Goal: Communication & Community: Answer question/provide support

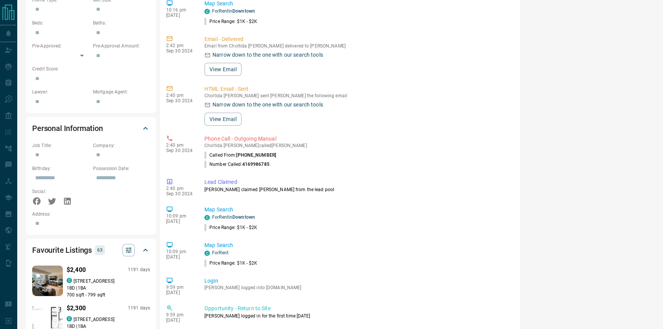
scroll to position [139, 0]
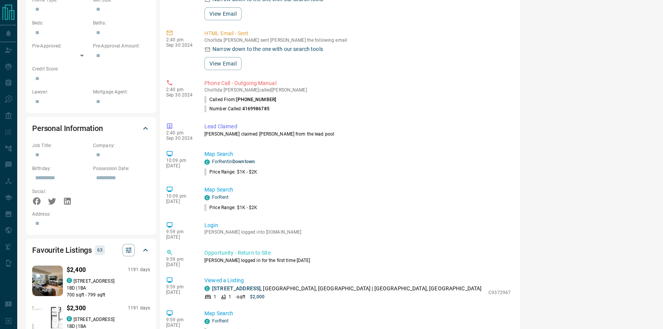
click at [99, 284] on p "1 BD | 1 BA" at bounding box center [108, 287] width 83 height 7
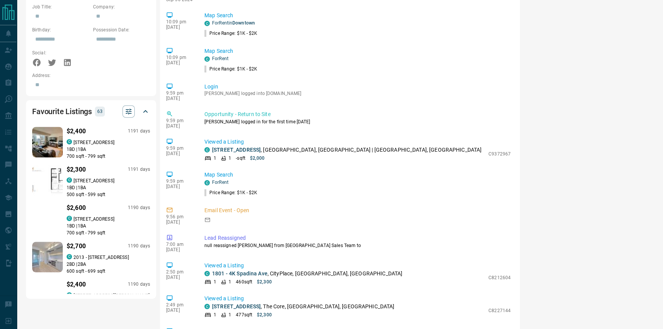
scroll to position [487, 0]
click at [111, 184] on p "1 BD | 1 BA" at bounding box center [108, 187] width 83 height 7
click at [76, 222] on p "1 BD | 1 BA" at bounding box center [108, 225] width 83 height 7
click at [93, 267] on div "$2,400 1191 days C [STREET_ADDRESS] 1 BD | 1 BA 700 sqft - 799 sqft $2,300 1191…" at bounding box center [91, 209] width 118 height 168
click at [94, 267] on p "600 sqft - 699 sqft" at bounding box center [108, 270] width 83 height 7
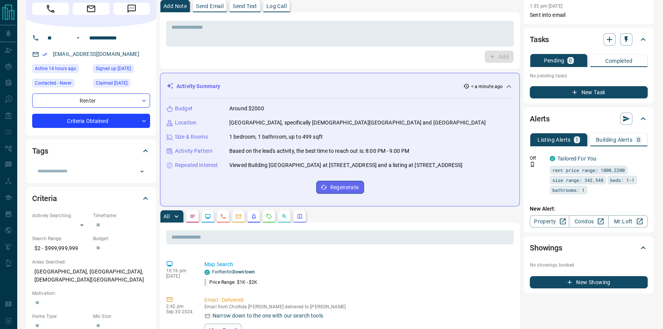
scroll to position [0, 0]
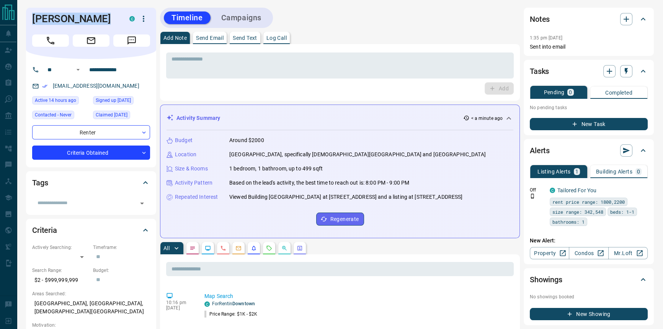
drag, startPoint x: 107, startPoint y: 21, endPoint x: 30, endPoint y: 24, distance: 76.9
click at [30, 24] on div "[PERSON_NAME] C" at bounding box center [91, 33] width 130 height 51
copy h1 "[PERSON_NAME]"
click at [219, 42] on button "Send Email" at bounding box center [210, 38] width 34 height 12
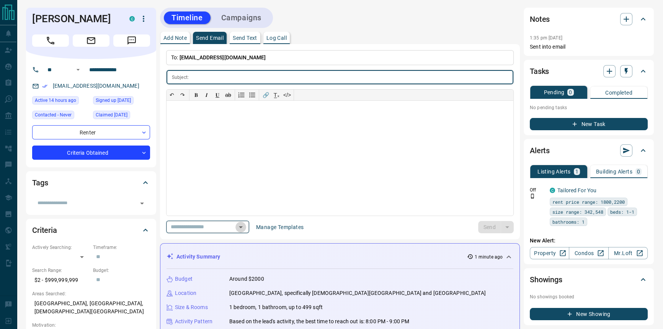
click at [243, 226] on icon "Open" at bounding box center [241, 227] width 4 height 2
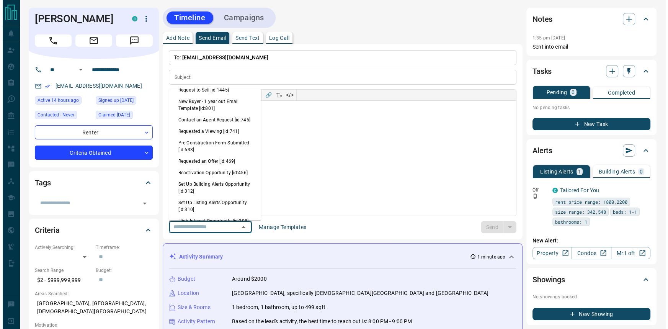
scroll to position [452, 0]
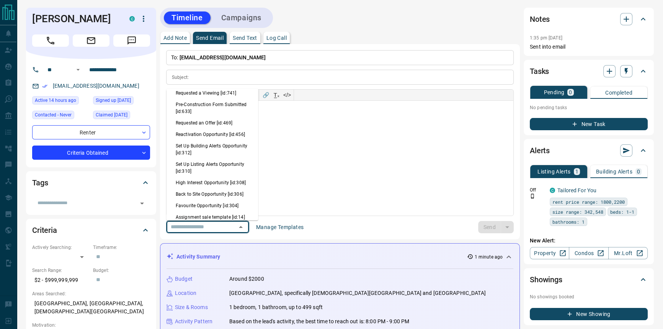
click at [228, 195] on li "Back to Site Opportunity [id:306]" at bounding box center [212, 194] width 92 height 11
type input "**********"
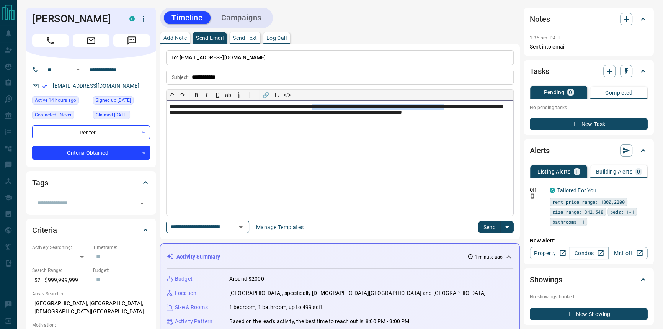
drag, startPoint x: 346, startPoint y: 104, endPoint x: 519, endPoint y: 98, distance: 172.6
click at [519, 98] on div "**********" at bounding box center [340, 141] width 360 height 195
drag, startPoint x: 346, startPoint y: 105, endPoint x: 540, endPoint y: 109, distance: 194.4
click at [275, 113] on div "**********" at bounding box center [339, 158] width 347 height 115
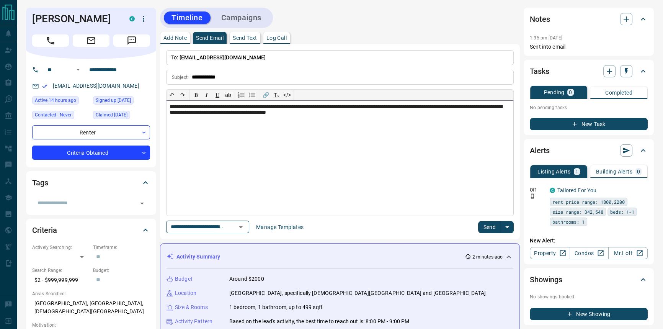
click at [273, 114] on div "**********" at bounding box center [339, 158] width 347 height 115
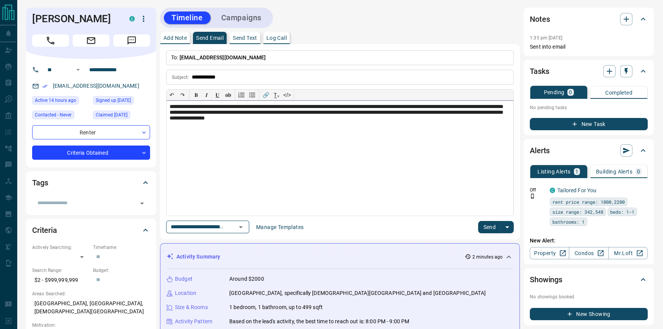
click at [454, 161] on div "**********" at bounding box center [339, 158] width 347 height 115
click at [491, 230] on button "Send" at bounding box center [489, 227] width 23 height 12
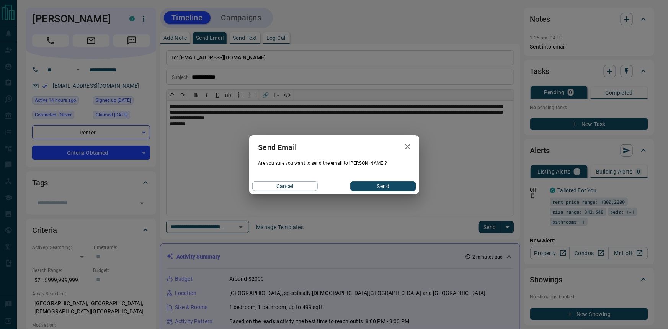
click at [392, 187] on button "Send" at bounding box center [382, 186] width 65 height 10
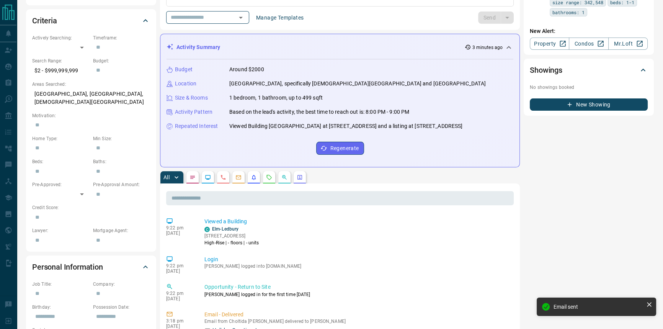
scroll to position [278, 0]
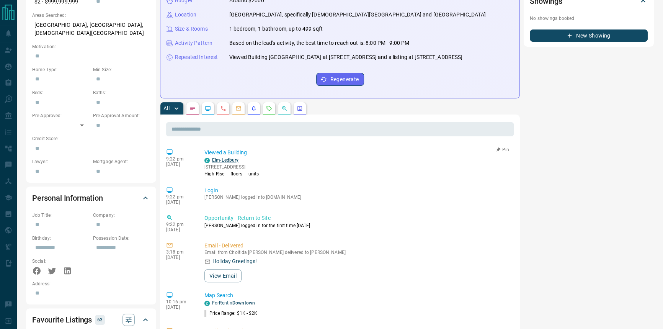
click at [226, 160] on link "Elm-Ledbury" at bounding box center [225, 159] width 26 height 5
click at [223, 160] on link "Elm-Ledbury" at bounding box center [225, 159] width 26 height 5
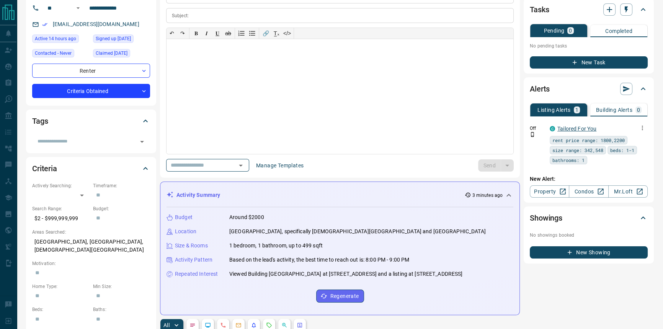
scroll to position [0, 0]
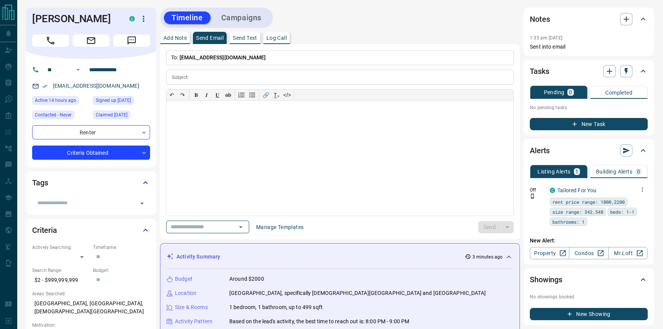
drag, startPoint x: 646, startPoint y: 188, endPoint x: 640, endPoint y: 190, distance: 7.3
click at [640, 190] on icon "button" at bounding box center [641, 189] width 7 height 7
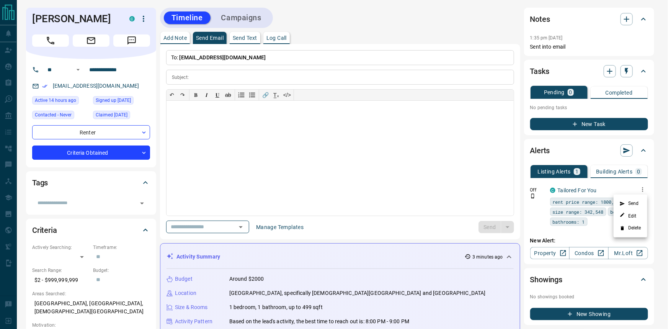
click at [637, 217] on li "Edit" at bounding box center [630, 216] width 34 height 12
click at [635, 218] on link "Edit" at bounding box center [627, 215] width 17 height 7
click at [198, 144] on div at bounding box center [334, 164] width 668 height 329
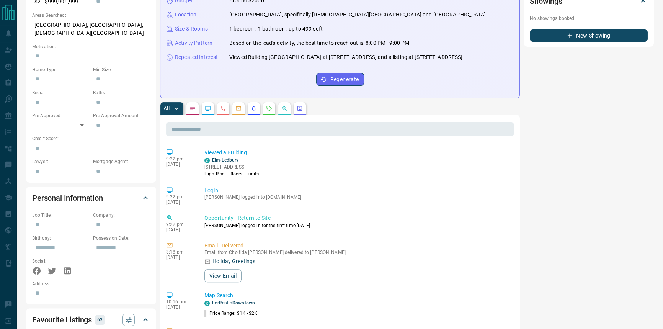
scroll to position [417, 0]
